Goal: Task Accomplishment & Management: Manage account settings

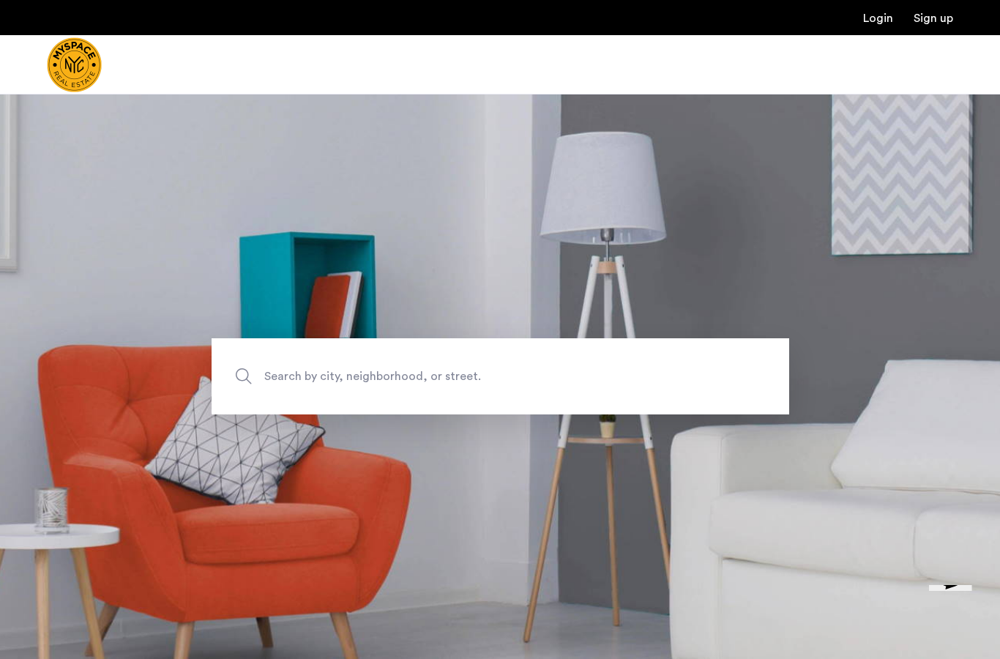
click at [879, 15] on link "Login" at bounding box center [878, 18] width 30 height 12
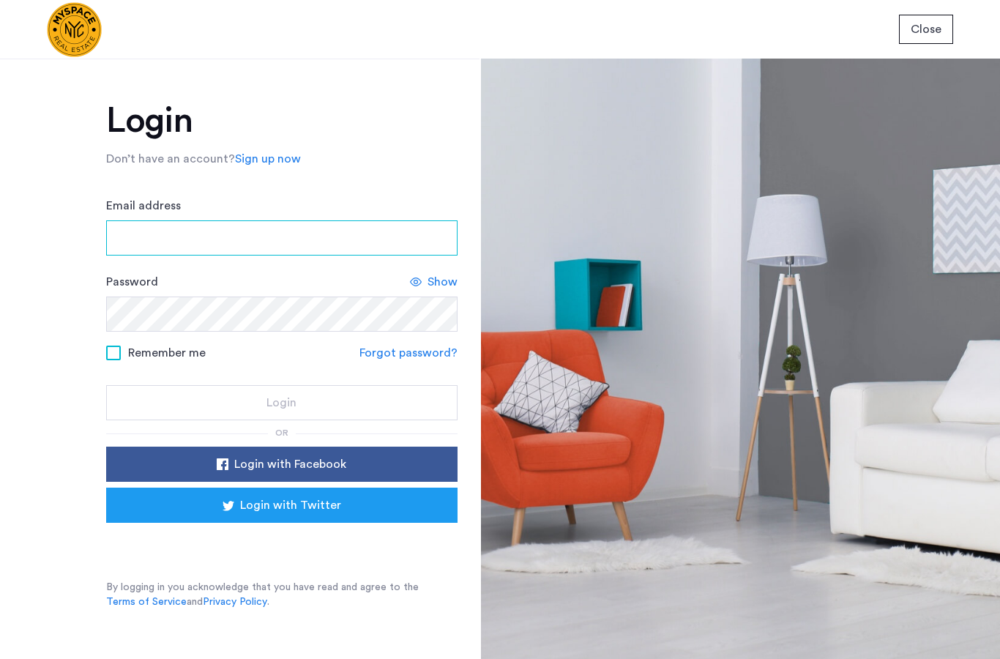
click at [343, 230] on input "Email address" at bounding box center [282, 237] width 352 height 35
type input "**********"
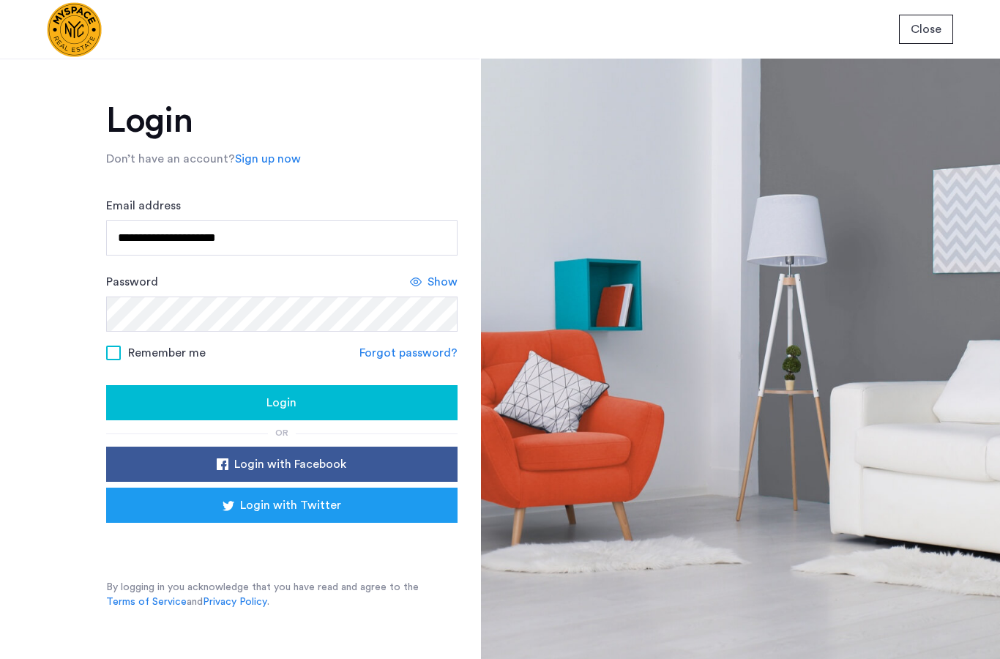
click at [402, 406] on div "Login" at bounding box center [282, 403] width 328 height 18
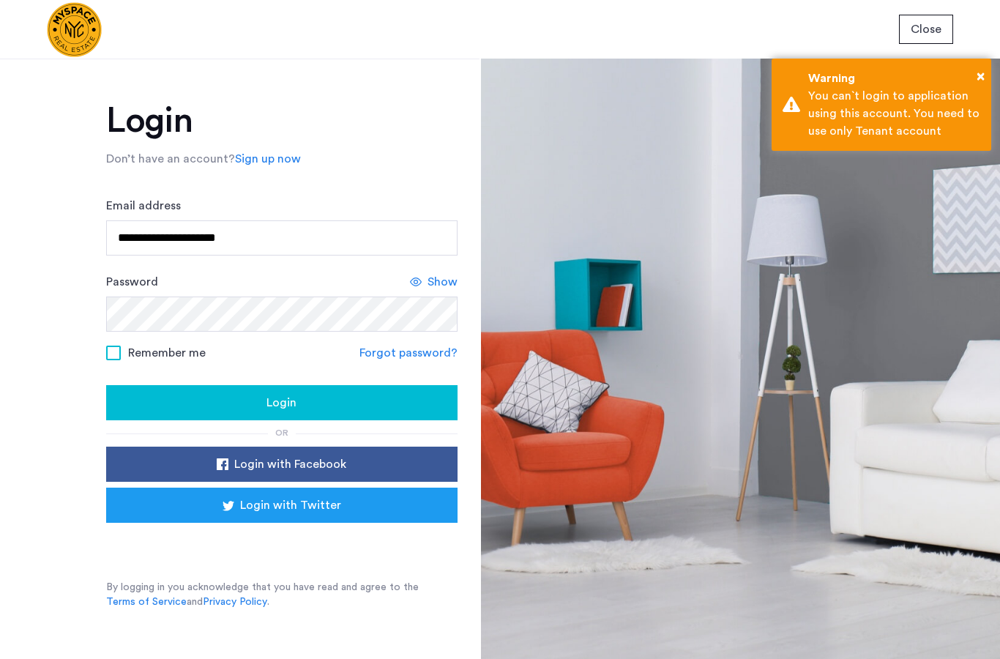
click at [382, 402] on div "Login" at bounding box center [282, 403] width 328 height 18
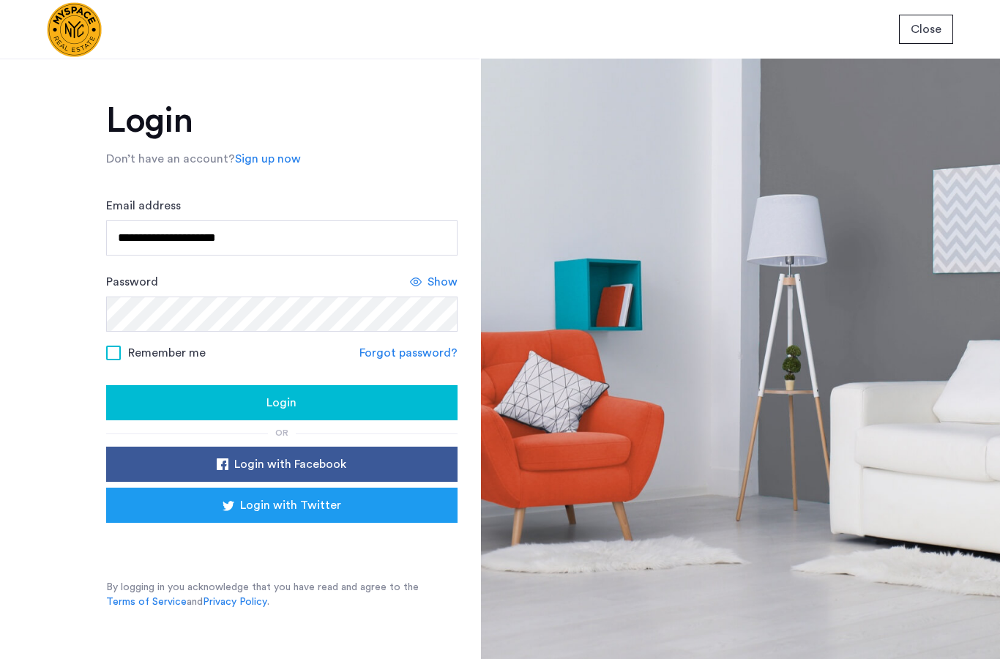
click at [938, 25] on span "Close" at bounding box center [926, 30] width 31 height 18
